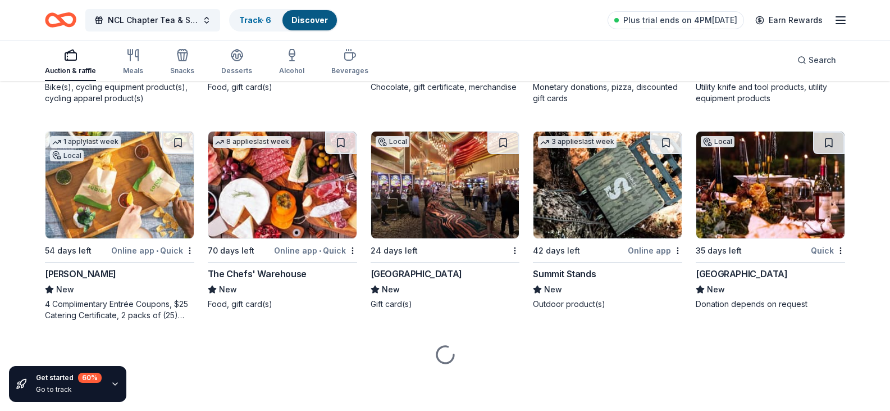
scroll to position [11401, 0]
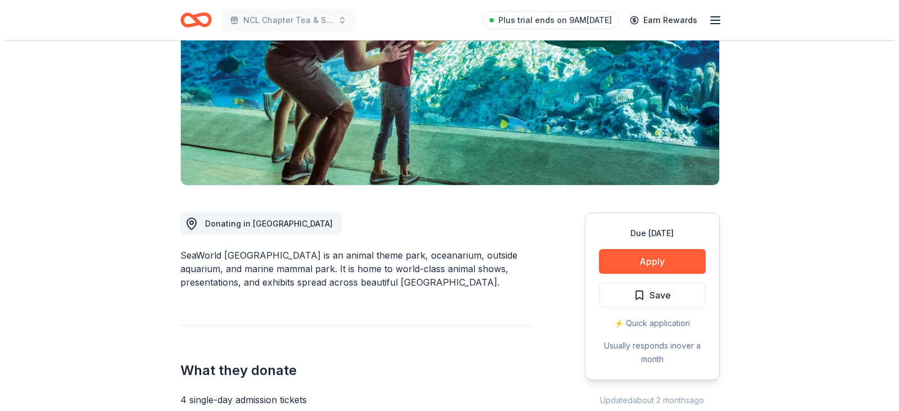
scroll to position [168, 0]
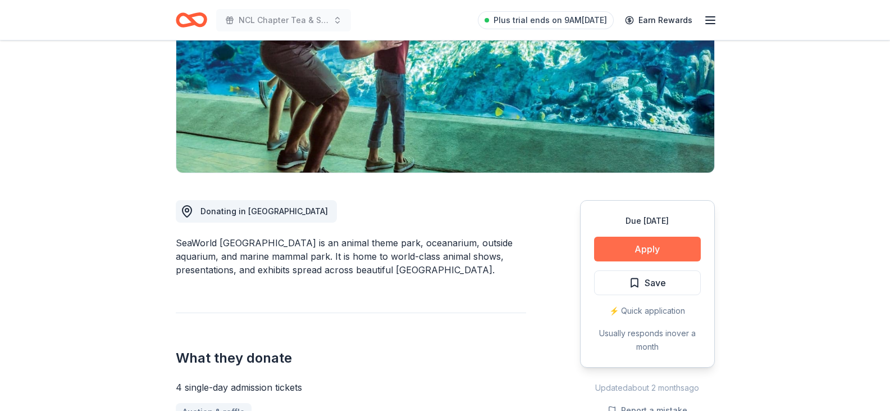
click at [631, 250] on button "Apply" at bounding box center [647, 248] width 107 height 25
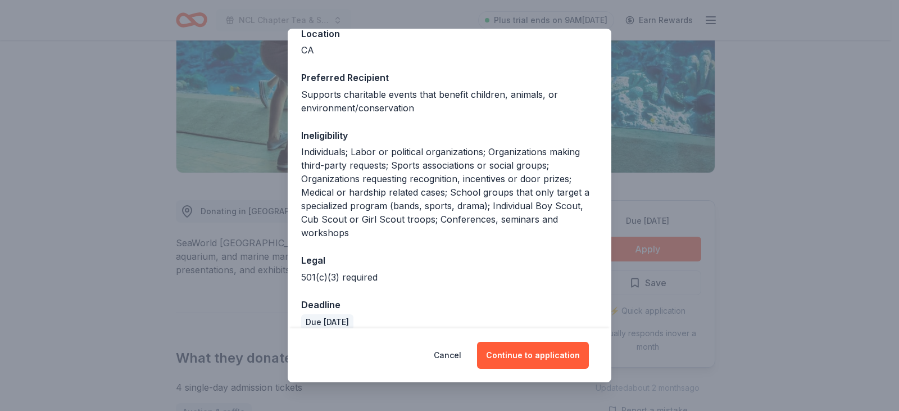
scroll to position [153, 0]
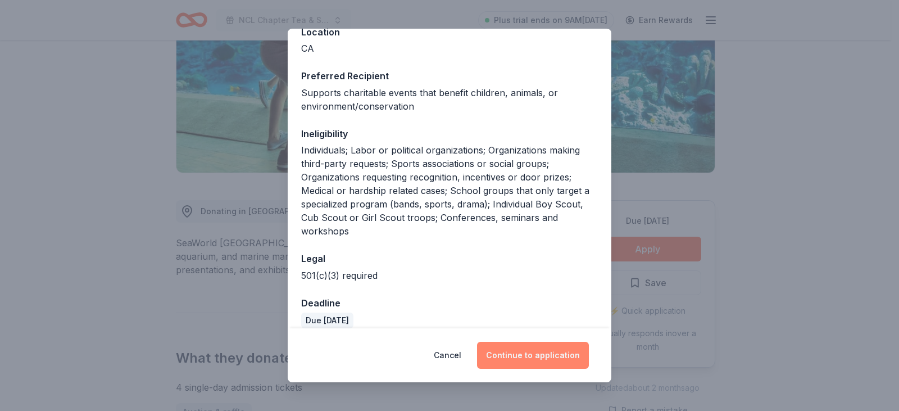
click at [533, 357] on button "Continue to application" at bounding box center [533, 354] width 112 height 27
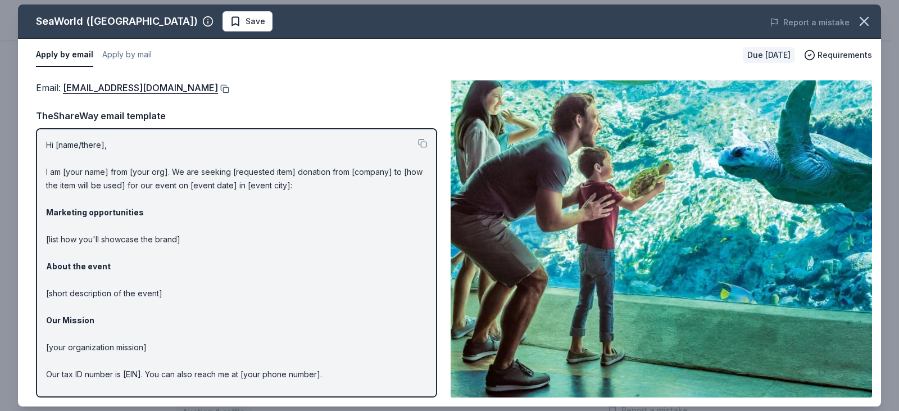
click at [229, 92] on button at bounding box center [223, 88] width 11 height 9
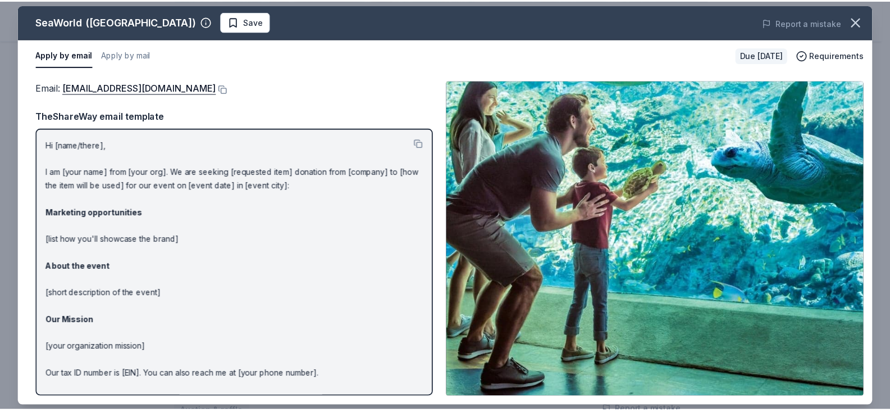
scroll to position [34, 0]
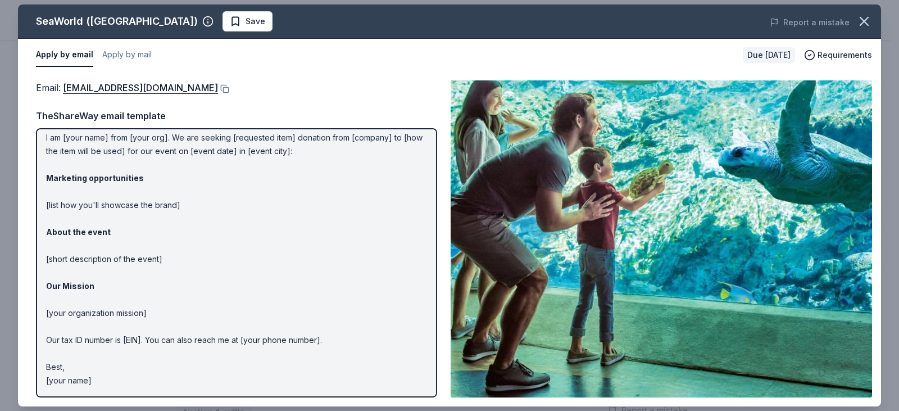
click at [873, 20] on button "button" at bounding box center [863, 21] width 25 height 25
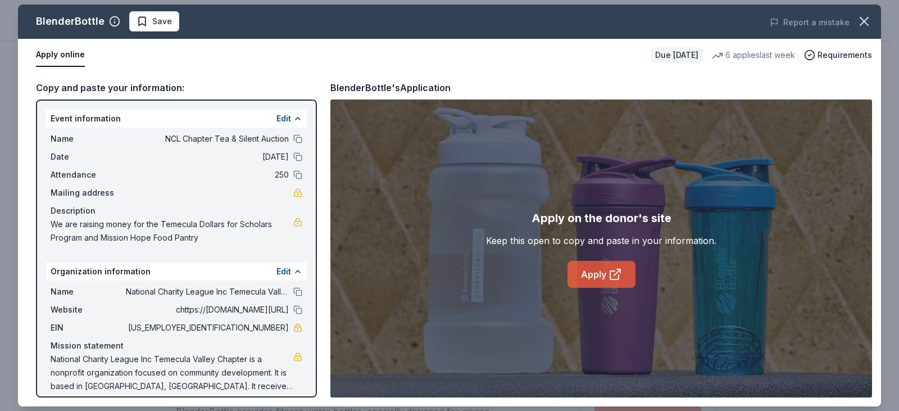
scroll to position [281, 0]
click at [581, 276] on link "Apply" at bounding box center [601, 274] width 68 height 27
